Goal: Navigation & Orientation: Find specific page/section

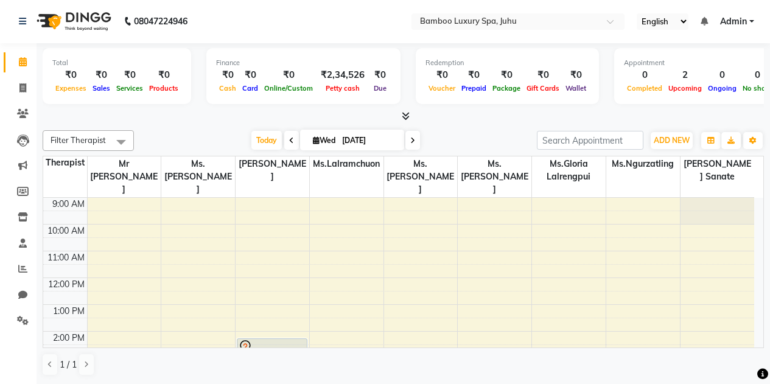
scroll to position [224, 0]
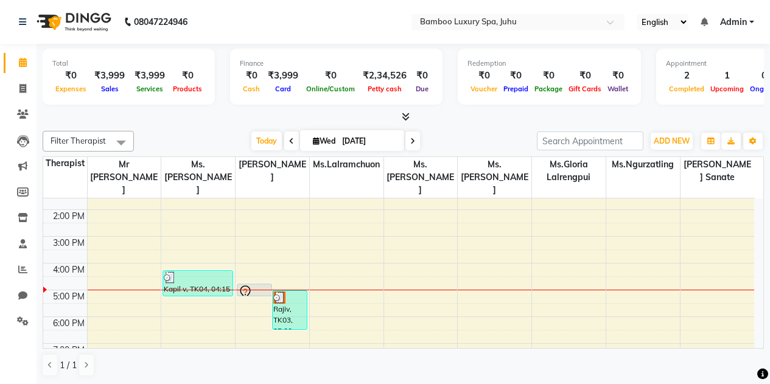
scroll to position [102, 0]
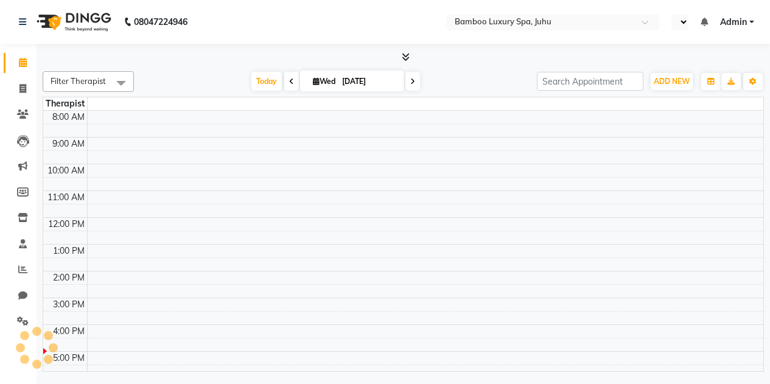
select select "en"
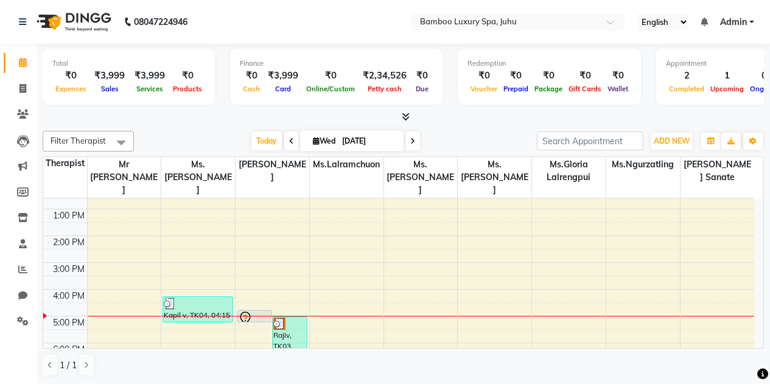
scroll to position [41, 0]
